Goal: Task Accomplishment & Management: Manage account settings

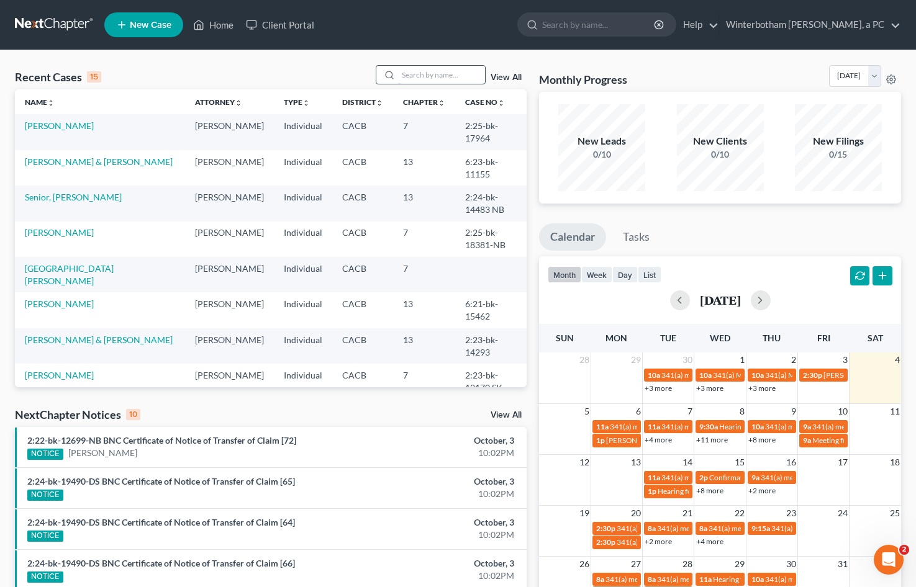
click at [423, 70] on input "search" at bounding box center [441, 75] width 87 height 18
type input "[PERSON_NAME]"
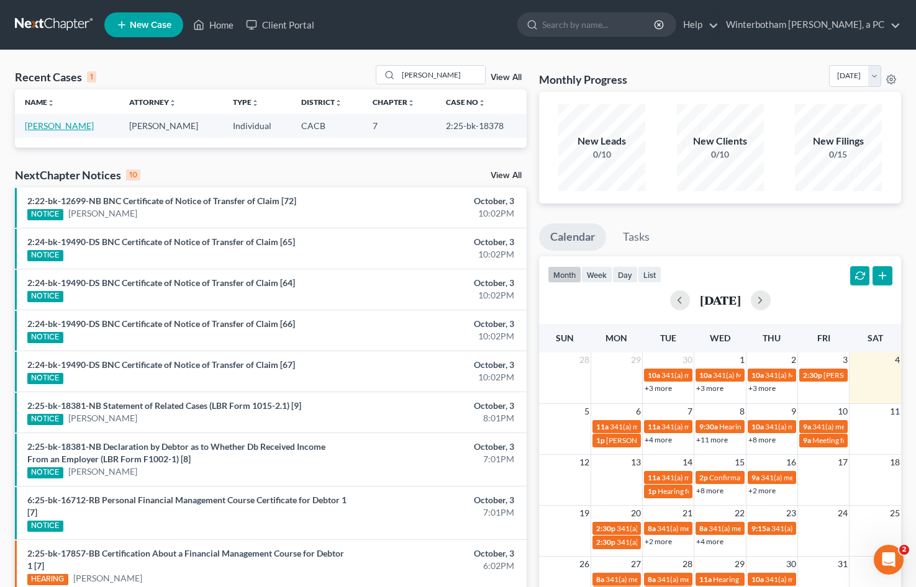
click at [47, 127] on link "[PERSON_NAME]" at bounding box center [59, 125] width 69 height 11
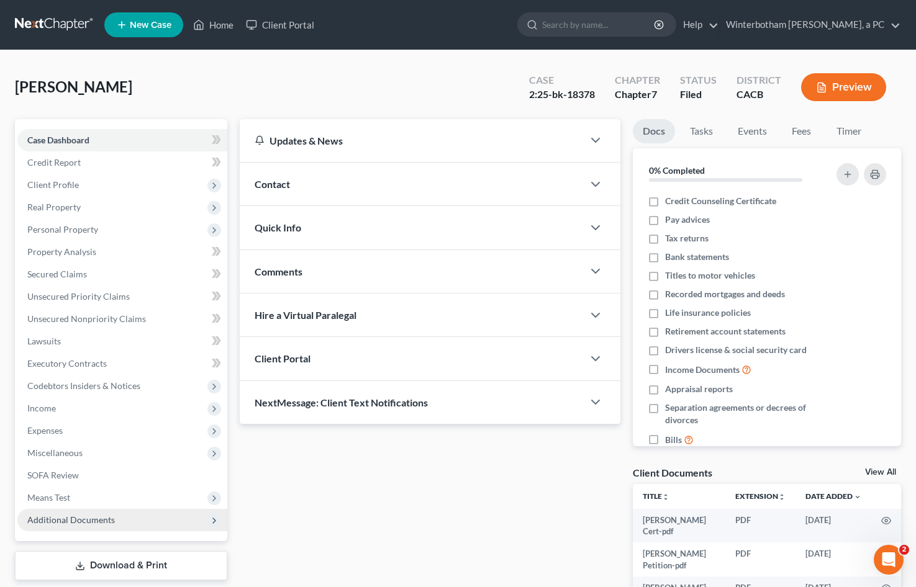
click at [146, 521] on span "Additional Documents" at bounding box center [122, 520] width 210 height 22
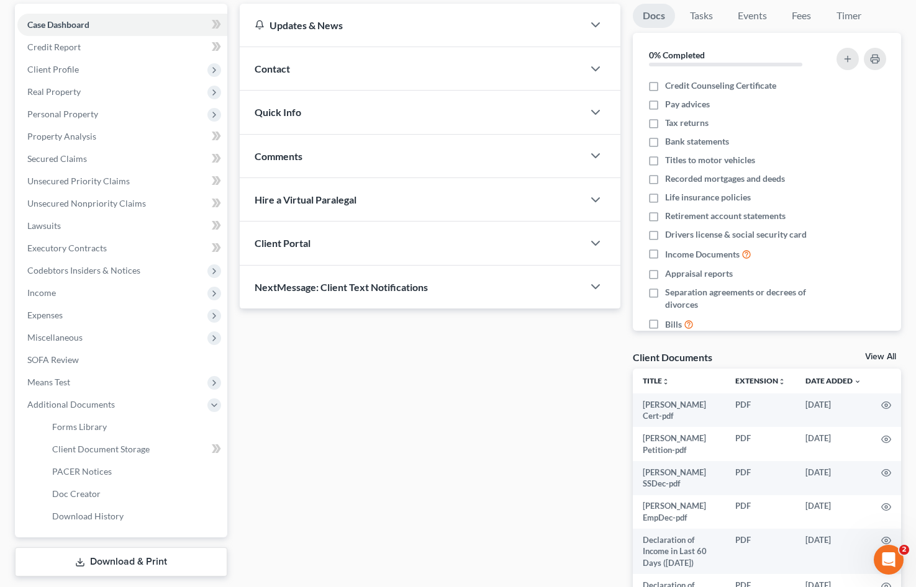
scroll to position [212, 0]
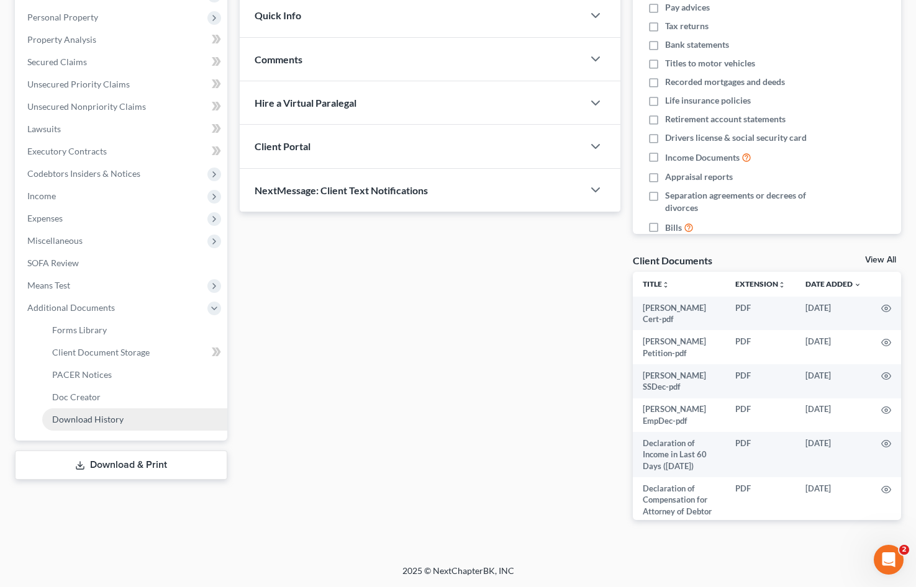
click at [104, 421] on span "Download History" at bounding box center [87, 419] width 71 height 11
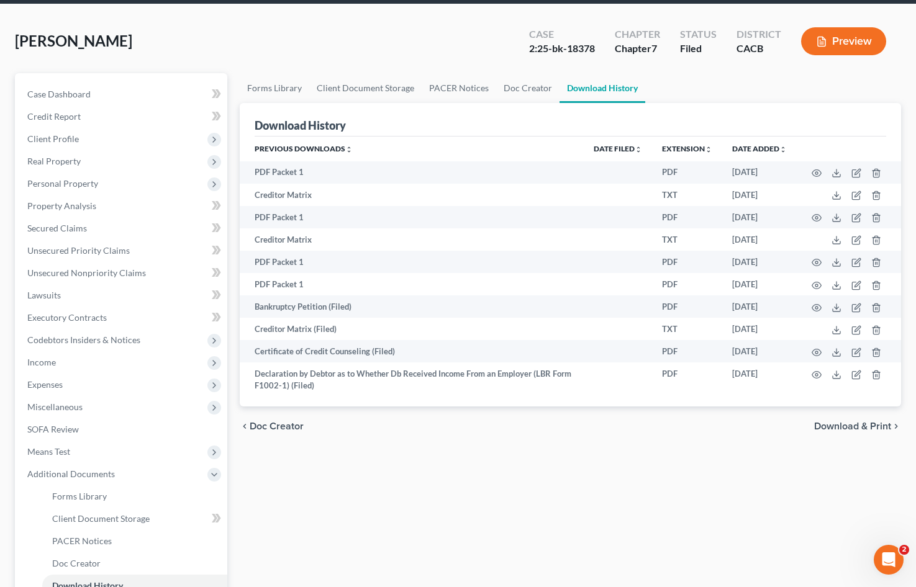
scroll to position [152, 0]
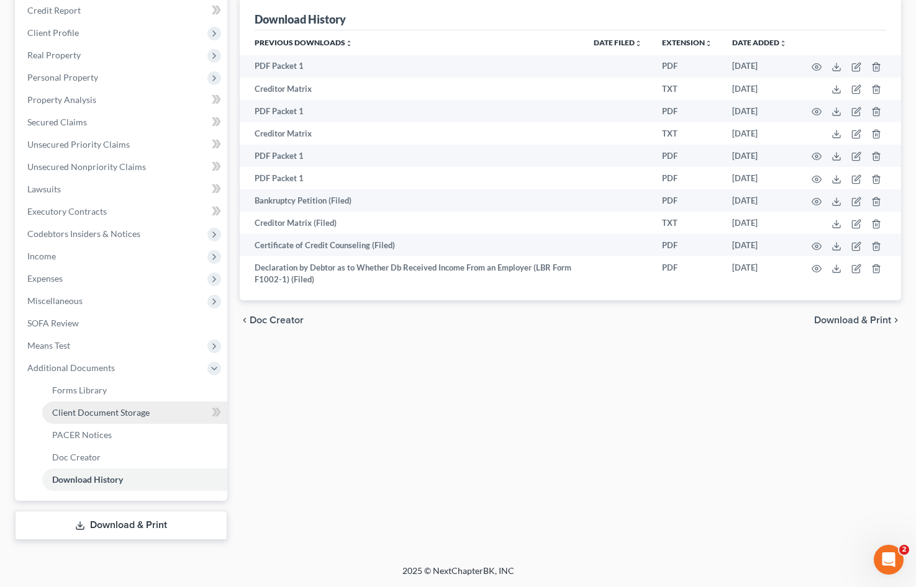
click at [101, 410] on span "Client Document Storage" at bounding box center [100, 412] width 97 height 11
select select "30"
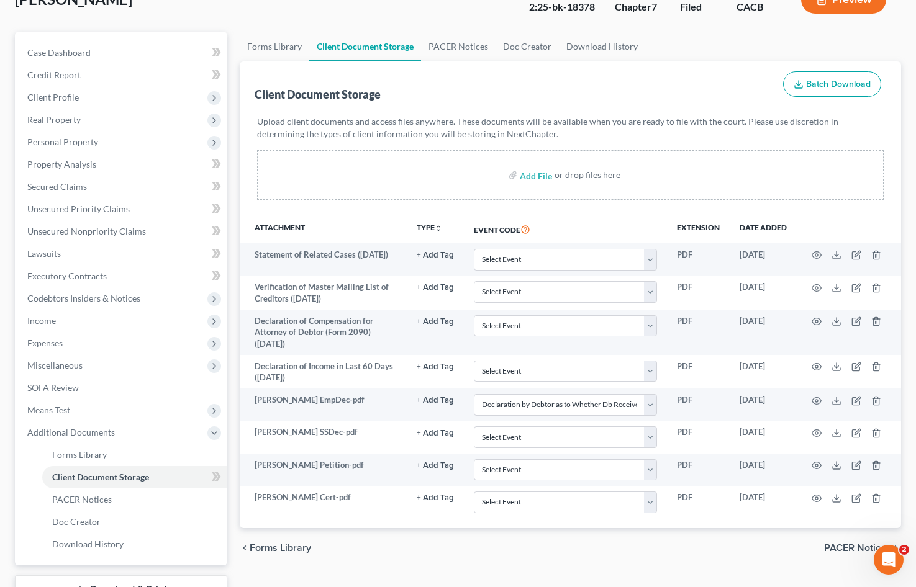
scroll to position [152, 0]
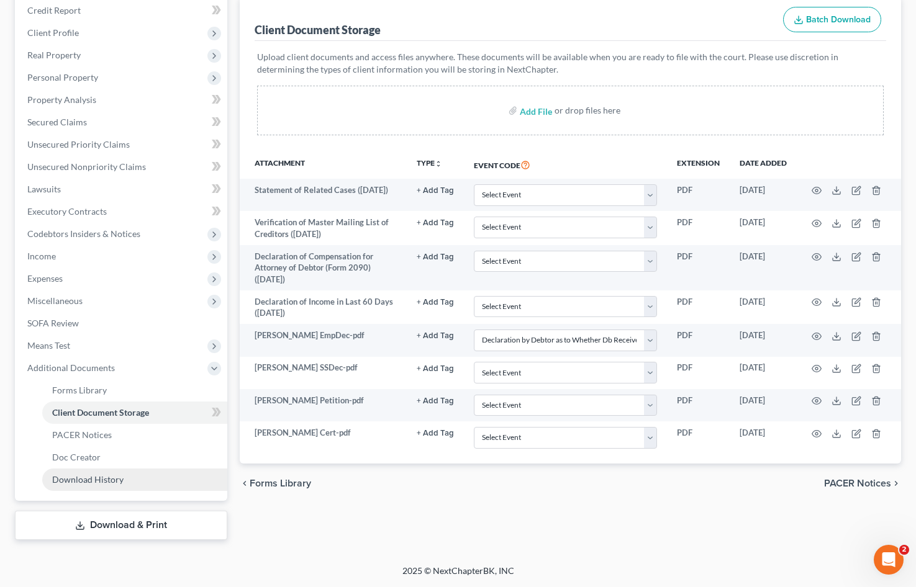
click at [178, 489] on link "Download History" at bounding box center [134, 480] width 185 height 22
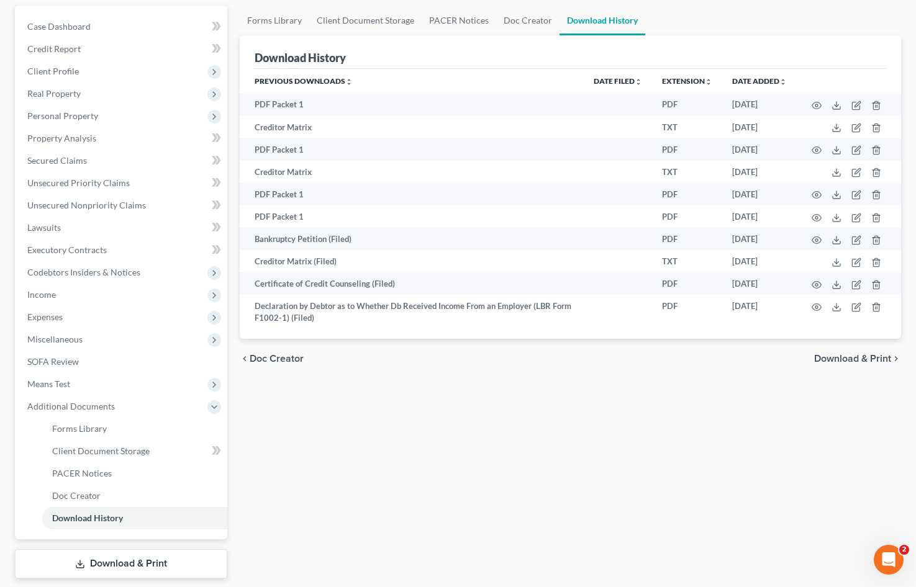
scroll to position [124, 0]
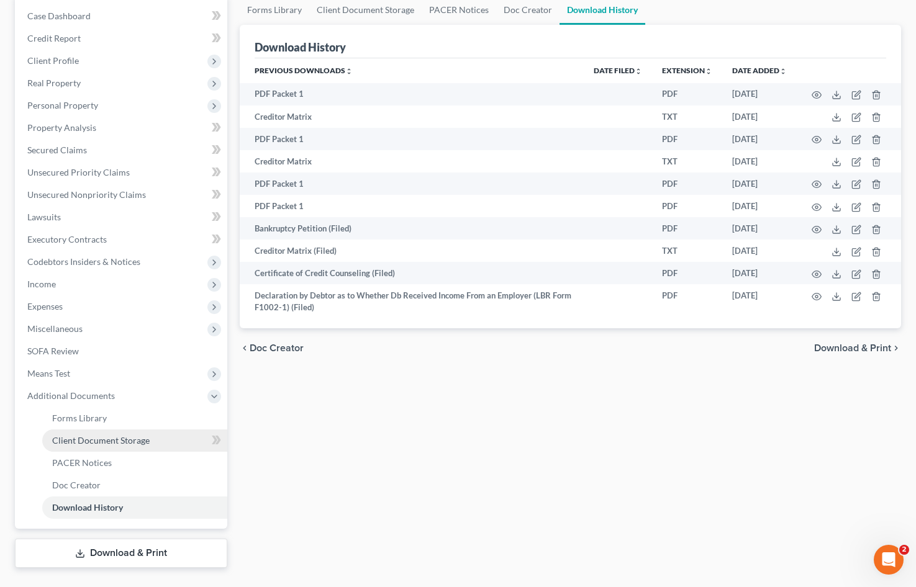
click at [169, 438] on link "Client Document Storage" at bounding box center [134, 441] width 185 height 22
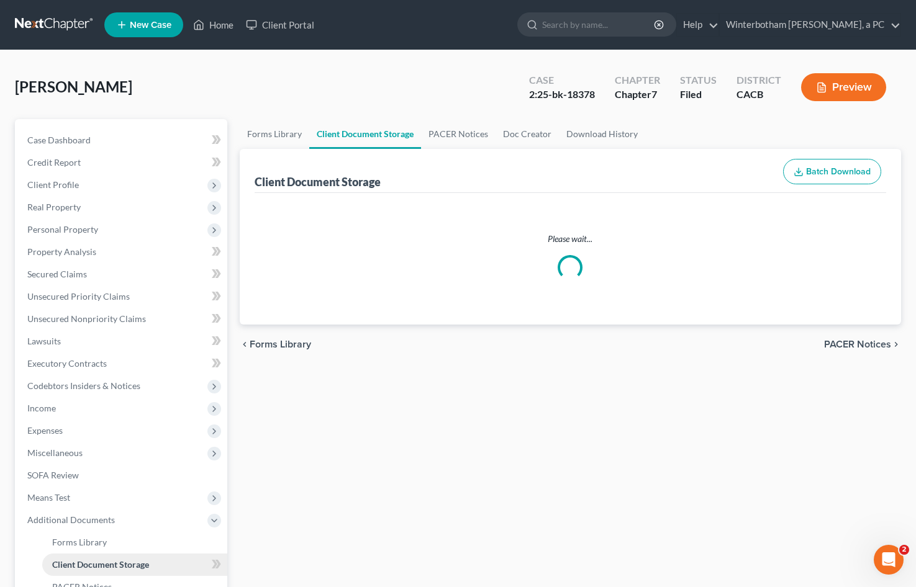
select select "30"
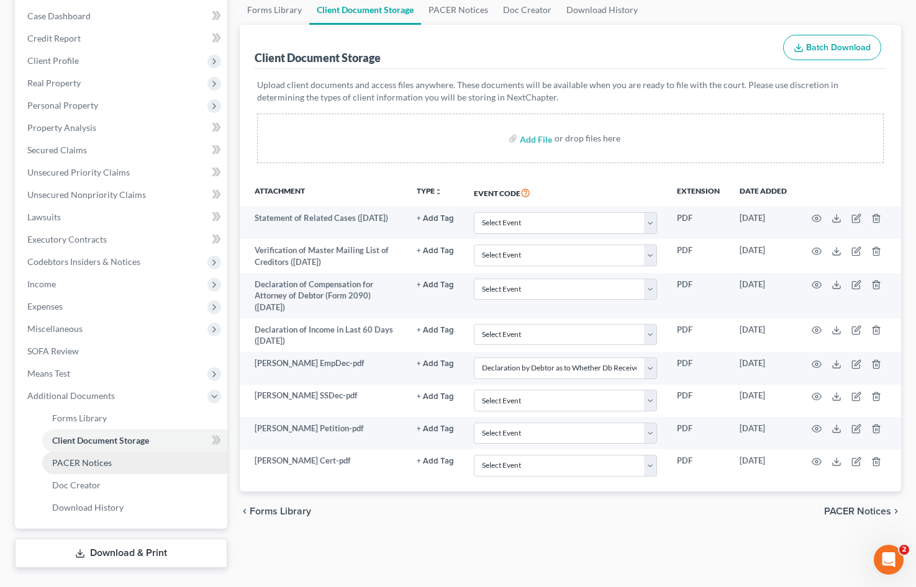
click at [109, 460] on span "PACER Notices" at bounding box center [82, 462] width 60 height 11
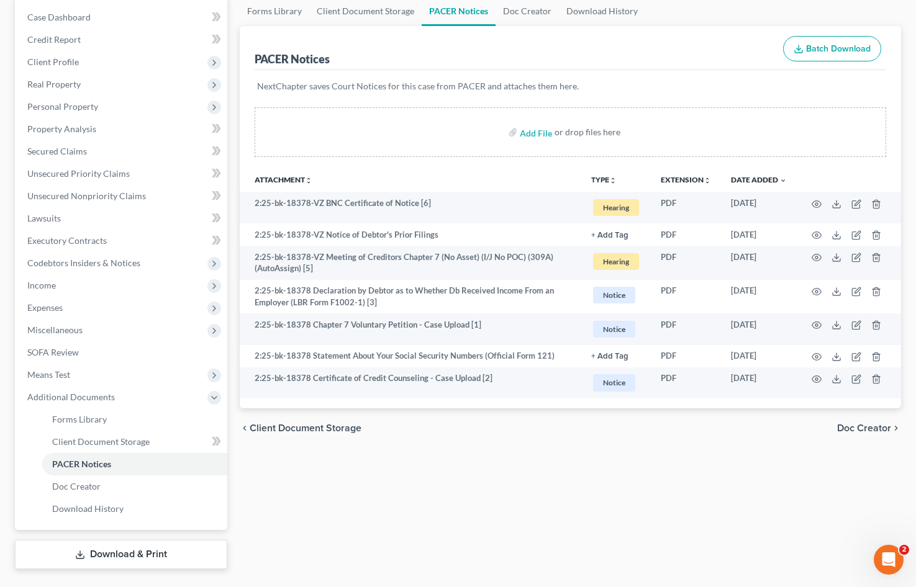
scroll to position [124, 0]
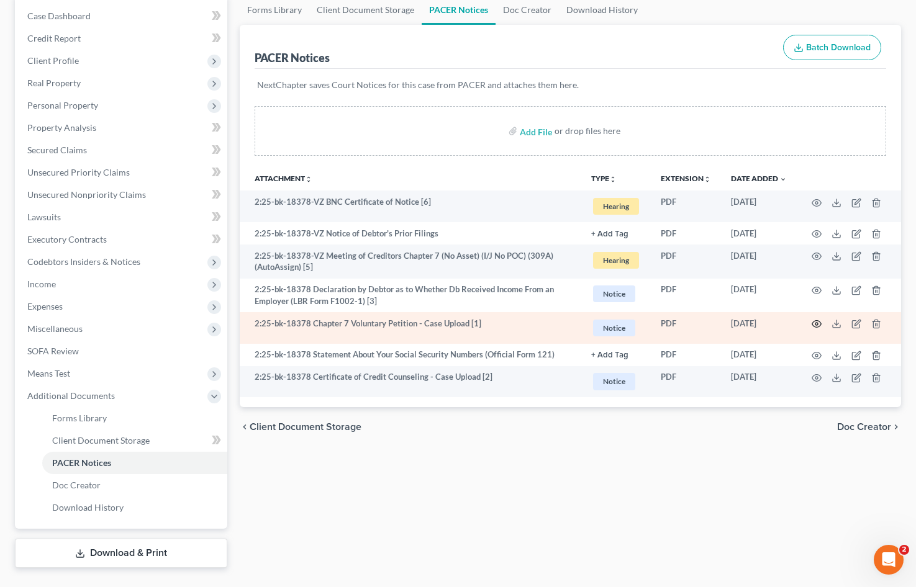
click at [814, 320] on icon "button" at bounding box center [816, 324] width 10 height 10
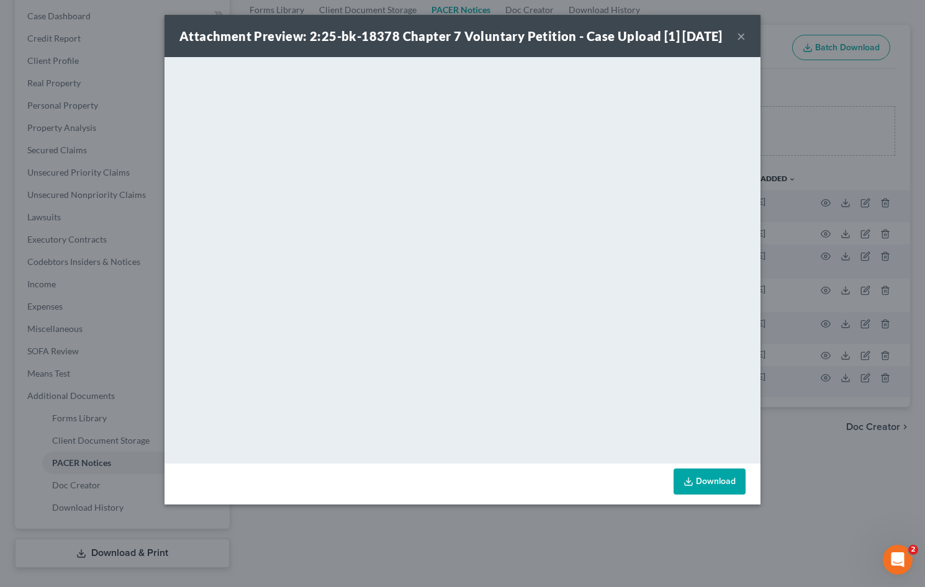
click at [740, 43] on button "×" at bounding box center [741, 36] width 9 height 15
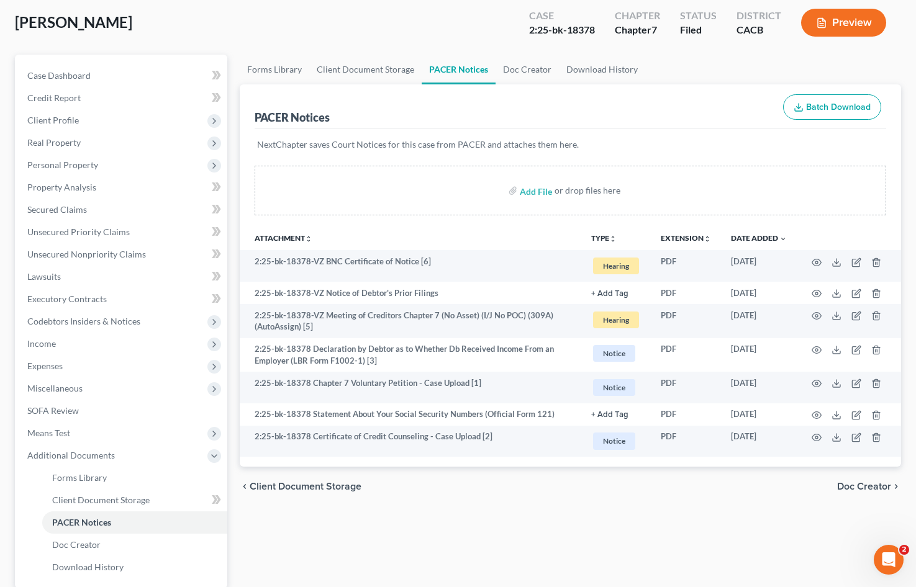
scroll to position [0, 0]
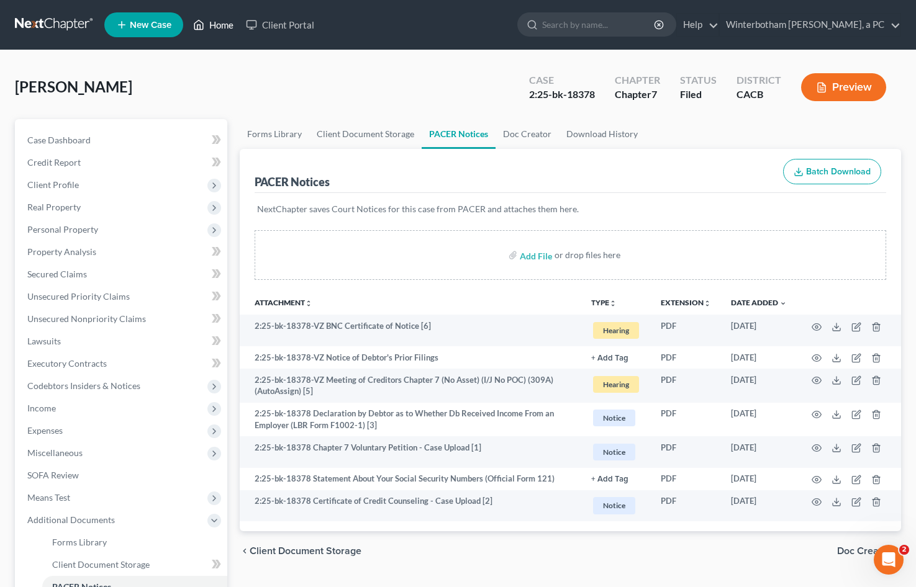
click at [226, 26] on link "Home" at bounding box center [213, 25] width 53 height 22
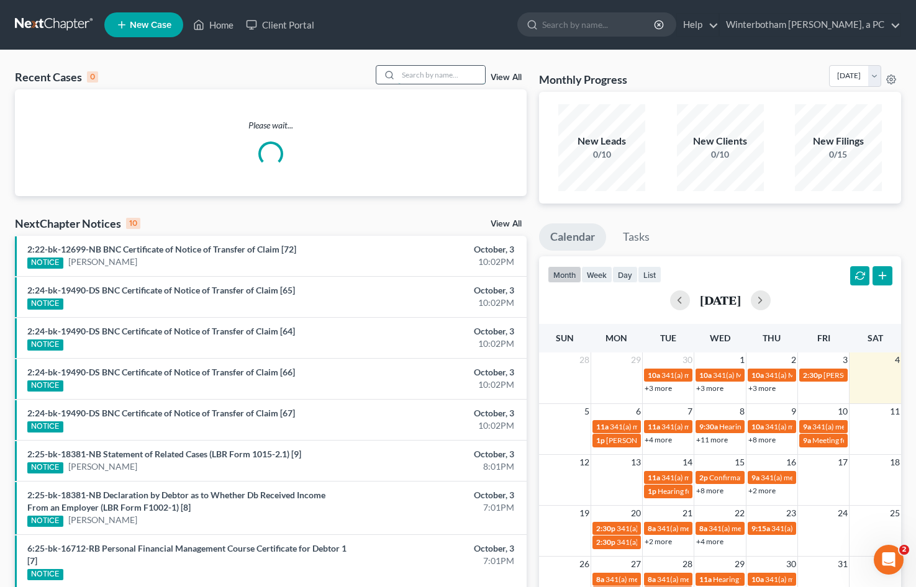
click at [423, 70] on input "search" at bounding box center [441, 75] width 87 height 18
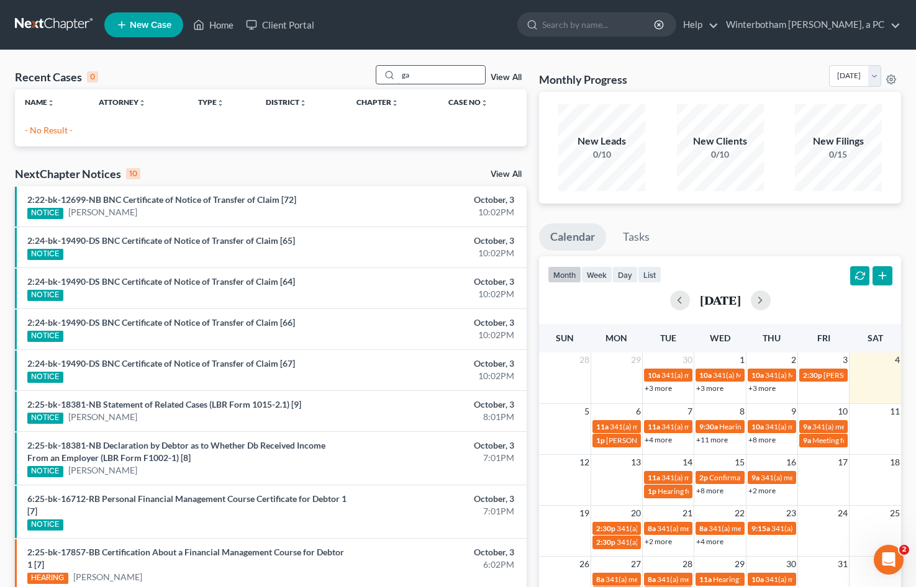
type input "g"
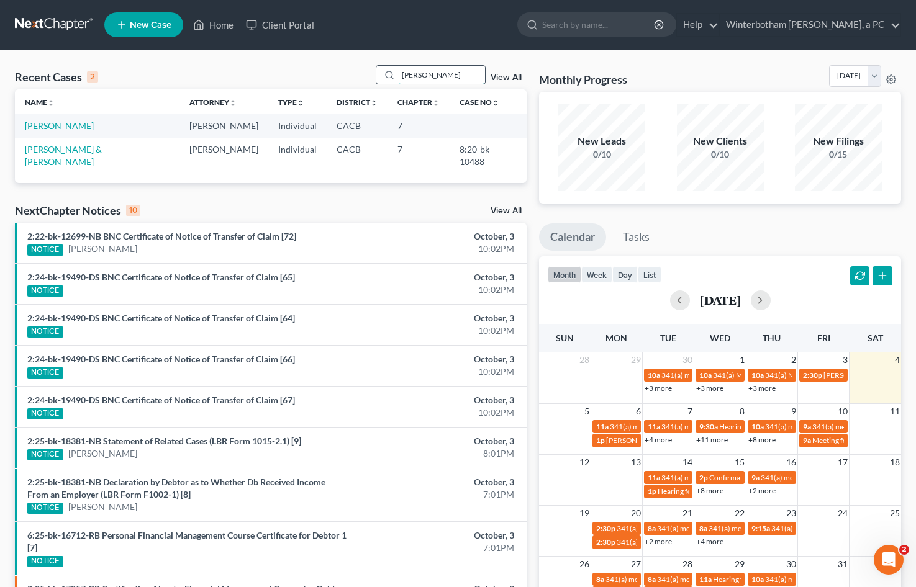
type input "[PERSON_NAME]"
